Goal: Contribute content

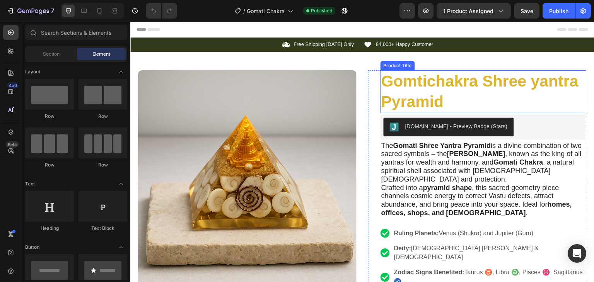
click at [450, 84] on h1 "Gomtichakra Shree yantra Pyramid" at bounding box center [484, 91] width 206 height 43
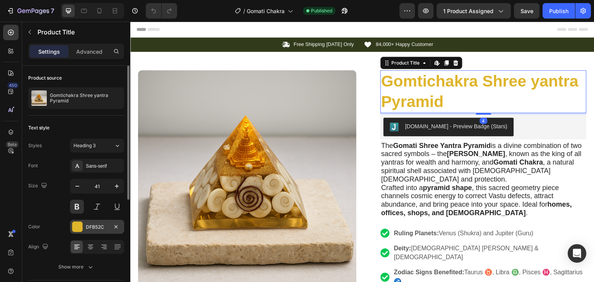
click at [80, 226] on div at bounding box center [77, 227] width 10 height 10
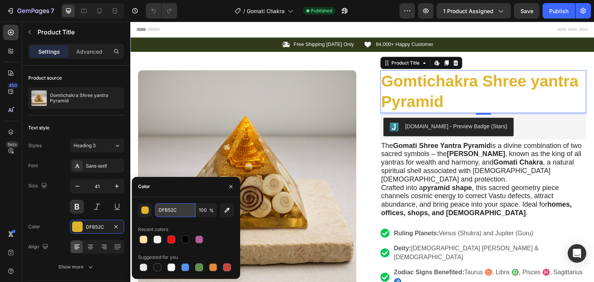
click at [173, 208] on input "DFB52C" at bounding box center [175, 211] width 40 height 14
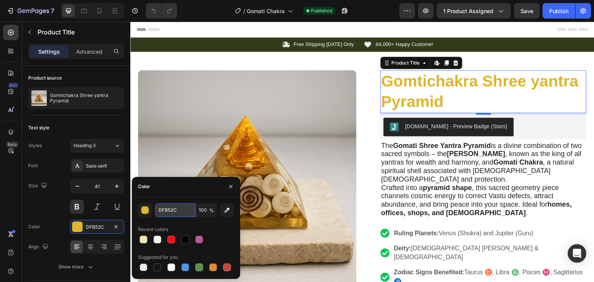
paste input "[URL][DOMAIN_NAME]"
click at [173, 208] on input "[URL][DOMAIN_NAME]" at bounding box center [175, 211] width 40 height 14
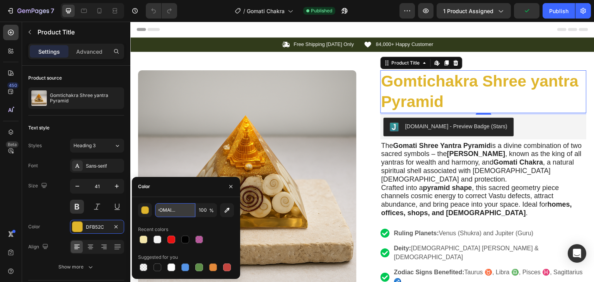
click at [173, 208] on input "[URL][DOMAIN_NAME]" at bounding box center [175, 211] width 40 height 14
paste input "9b046f"
type input "9b046f"
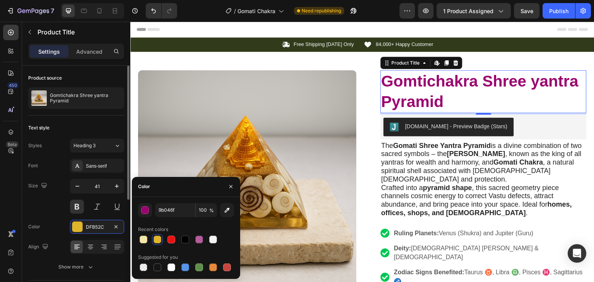
click at [50, 213] on div "Size 41" at bounding box center [76, 196] width 96 height 35
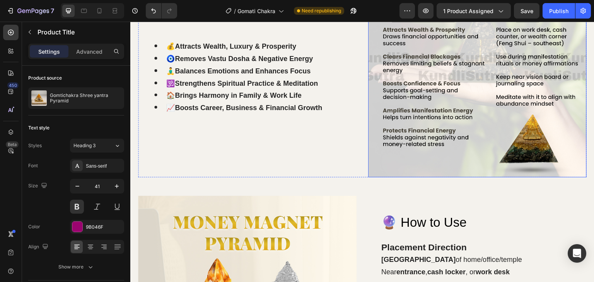
scroll to position [696, 0]
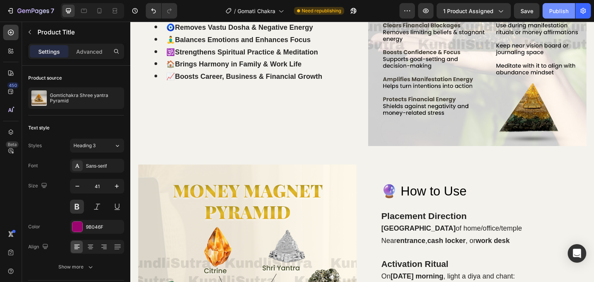
click at [558, 11] on div "Publish" at bounding box center [558, 11] width 19 height 8
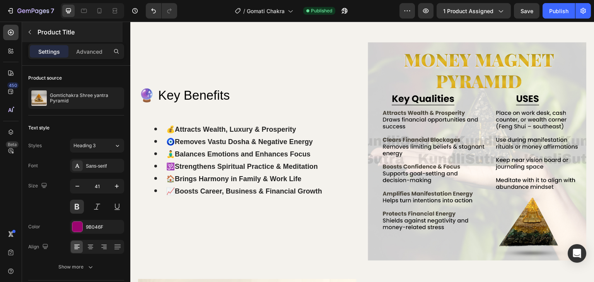
scroll to position [387, 0]
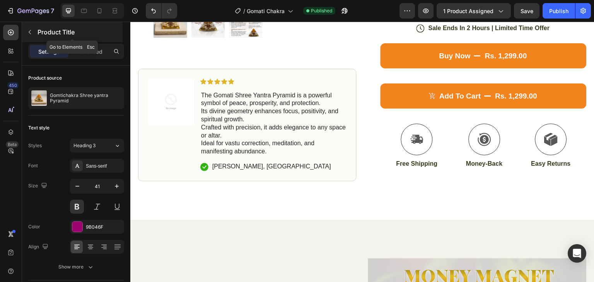
click at [31, 33] on icon "button" at bounding box center [30, 32] width 6 height 6
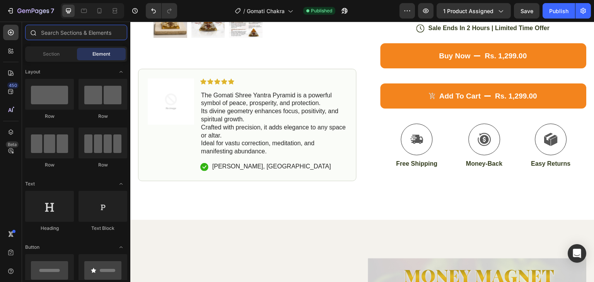
click at [53, 30] on input "text" at bounding box center [76, 32] width 102 height 15
paste input "Amethyst crystal"
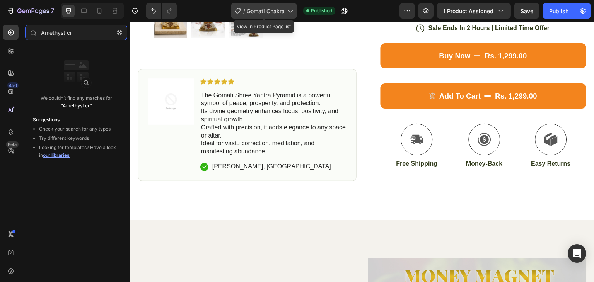
type input "Amethyst cr"
click at [274, 12] on span "Gomati Chakra" at bounding box center [266, 11] width 38 height 8
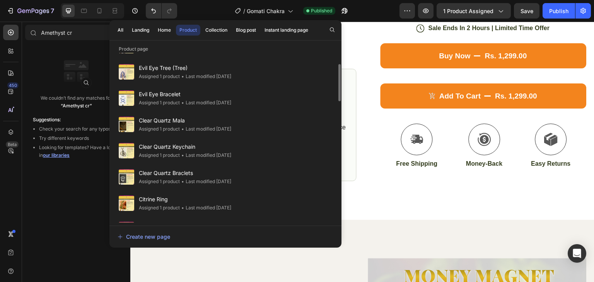
scroll to position [0, 0]
